Goal: Task Accomplishment & Management: Complete application form

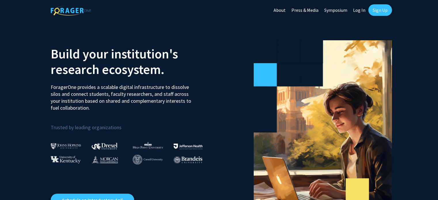
click at [374, 9] on link "Sign Up" at bounding box center [380, 10] width 24 height 12
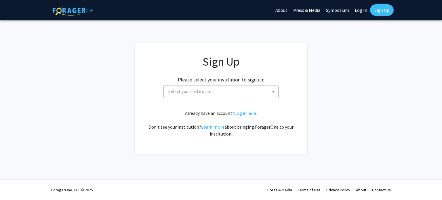
click at [218, 91] on span "Select your institution" at bounding box center [222, 92] width 112 height 12
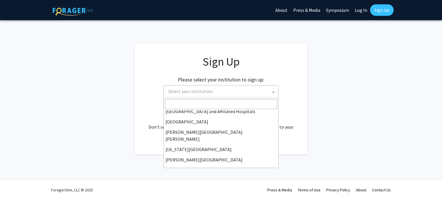
scroll to position [202, 0]
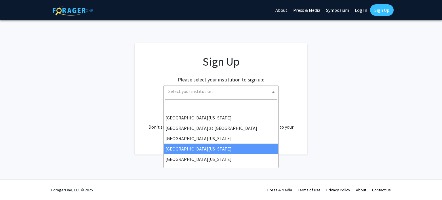
select select "31"
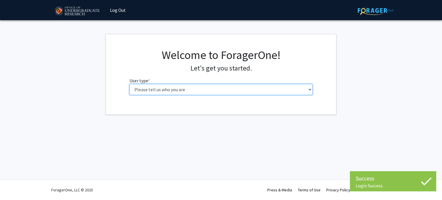
click at [252, 93] on select "Please tell us who you are Undergraduate Student Master's Student Doctoral Cand…" at bounding box center [221, 89] width 183 height 11
select select "1: undergrad"
click at [130, 84] on select "Please tell us who you are Undergraduate Student Master's Student Doctoral Cand…" at bounding box center [221, 89] width 183 height 11
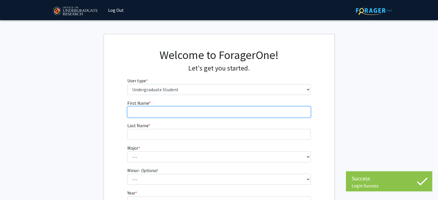
click at [237, 109] on input "First Name * required" at bounding box center [218, 112] width 183 height 11
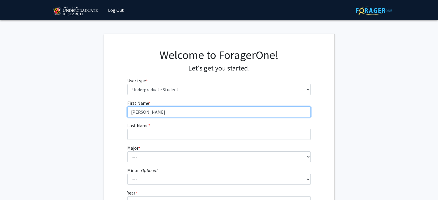
type input "kendall"
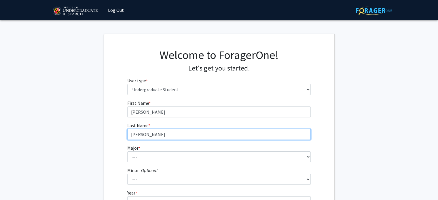
type input "opheikens"
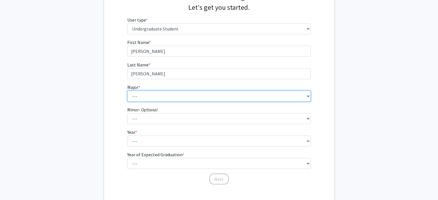
scroll to position [61, 0]
click at [222, 97] on select "--- Accounting Aerospace Engineering African American and Africana Studies Agri…" at bounding box center [218, 95] width 183 height 11
select select "85: 2386"
click at [127, 90] on select "--- Accounting Aerospace Engineering African American and Africana Studies Agri…" at bounding box center [218, 95] width 183 height 11
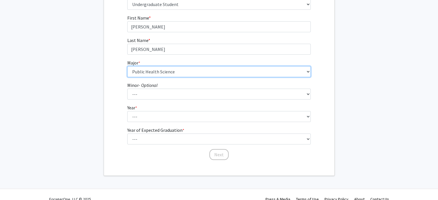
scroll to position [94, 0]
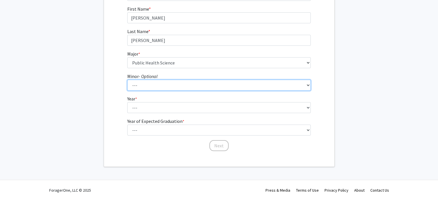
click at [198, 88] on select "--- Actuarial Mathematics Advanced Cybersecurity Experience for Students Africa…" at bounding box center [218, 85] width 183 height 11
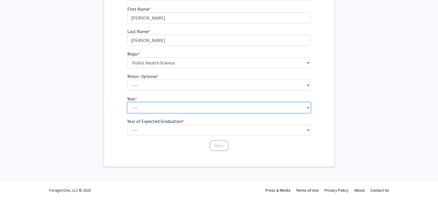
click at [196, 109] on select "--- First-year Sophomore Junior Senior Postbaccalaureate Certificate" at bounding box center [218, 107] width 183 height 11
select select "4: senior"
click at [127, 102] on select "--- First-year Sophomore Junior Senior Postbaccalaureate Certificate" at bounding box center [218, 107] width 183 height 11
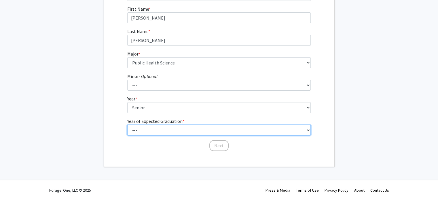
click at [193, 126] on select "--- 2025 2026 2027 2028 2029 2030 2031 2032 2033 2034" at bounding box center [218, 130] width 183 height 11
select select "2: 2026"
click at [127, 125] on select "--- 2025 2026 2027 2028 2029 2030 2031 2032 2033 2034" at bounding box center [218, 130] width 183 height 11
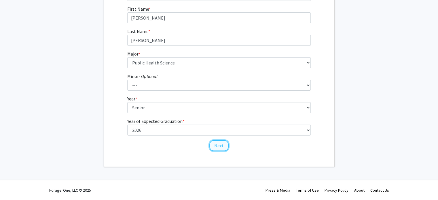
click at [215, 145] on button "Next" at bounding box center [218, 145] width 19 height 11
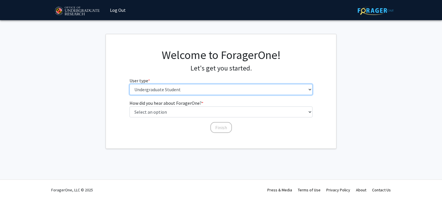
click at [176, 90] on select "Please tell us who you are Undergraduate Student Master's Student Doctoral Cand…" at bounding box center [221, 89] width 183 height 11
click at [130, 84] on select "Please tell us who you are Undergraduate Student Master's Student Doctoral Cand…" at bounding box center [221, 89] width 183 height 11
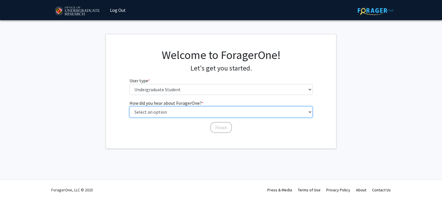
click at [179, 111] on select "Select an option Peer/student recommendation Faculty/staff recommendation Unive…" at bounding box center [221, 112] width 183 height 11
select select "3: university_website"
click at [130, 107] on select "Select an option Peer/student recommendation Faculty/staff recommendation Unive…" at bounding box center [221, 112] width 183 height 11
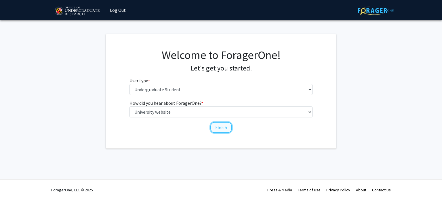
click at [217, 128] on button "Finish" at bounding box center [221, 127] width 22 height 11
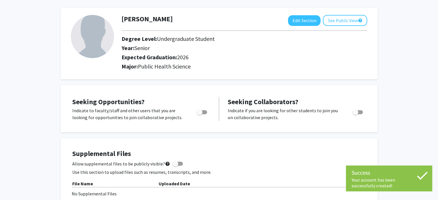
scroll to position [24, 0]
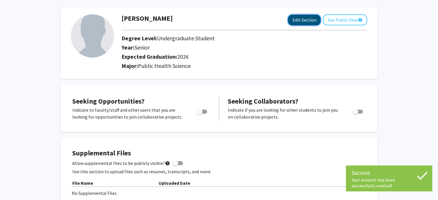
click at [305, 19] on button "Edit Section" at bounding box center [304, 20] width 33 height 11
select select "senior"
select select "2026"
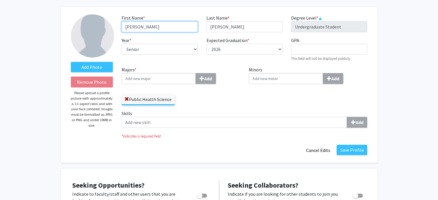
click at [127, 26] on input "kendall" at bounding box center [159, 26] width 76 height 11
type input "Kendall"
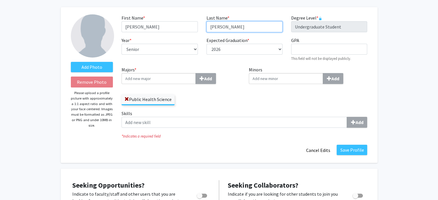
click at [212, 26] on input "opheikens" at bounding box center [244, 26] width 76 height 11
type input "Opheikens"
click at [227, 61] on div "Expected Graduation * required --- 2018 2019 2020 2021 2022 2023 2024 2025 2026…" at bounding box center [244, 49] width 85 height 25
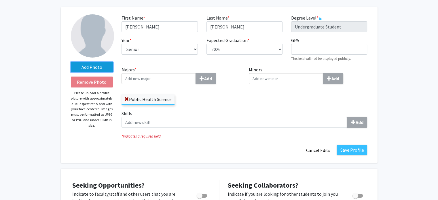
click at [93, 69] on label "Add Photo" at bounding box center [92, 67] width 42 height 10
click at [0, 0] on input "Add Photo" at bounding box center [0, 0] width 0 height 0
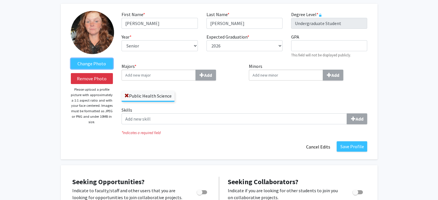
scroll to position [18, 0]
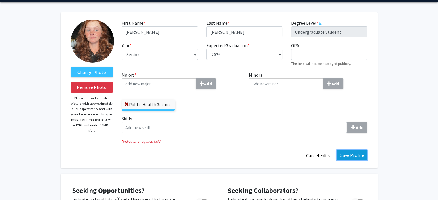
click at [345, 154] on button "Save Profile" at bounding box center [352, 155] width 31 height 10
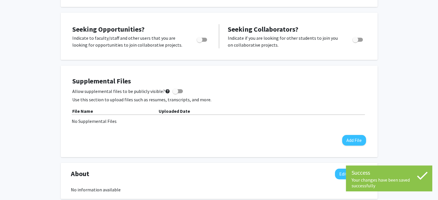
scroll to position [97, 0]
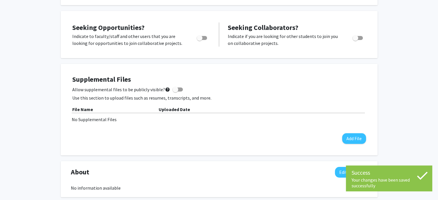
click at [204, 38] on span "Toggle" at bounding box center [202, 38] width 10 height 4
click at [200, 40] on input "Are you actively seeking opportunities?" at bounding box center [199, 40] width 0 height 0
checkbox input "true"
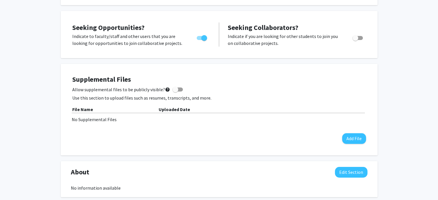
click at [255, 64] on div "Supplemental Files Allow supplemental files to be publicly visible? help Use th…" at bounding box center [219, 110] width 317 height 92
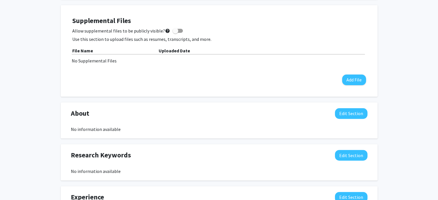
scroll to position [156, 0]
